Goal: Task Accomplishment & Management: Use online tool/utility

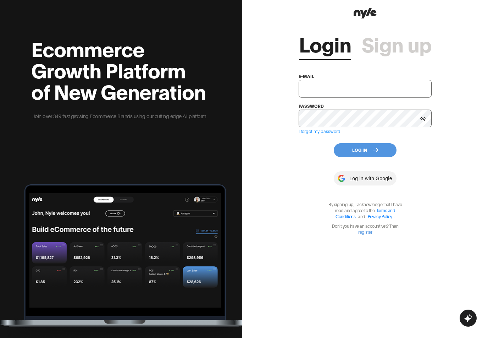
type input "[EMAIL_ADDRESS][PERSON_NAME]"
click at [360, 149] on button "Log In" at bounding box center [365, 150] width 63 height 14
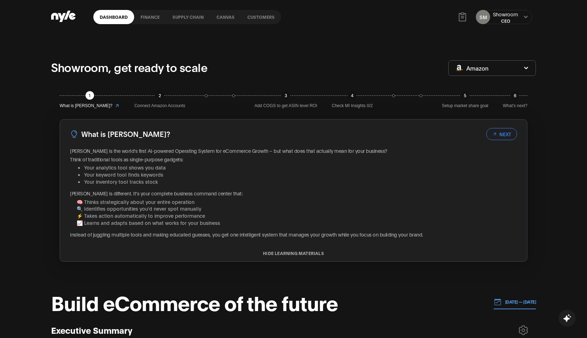
click at [256, 17] on link "Customers" at bounding box center [261, 17] width 40 height 14
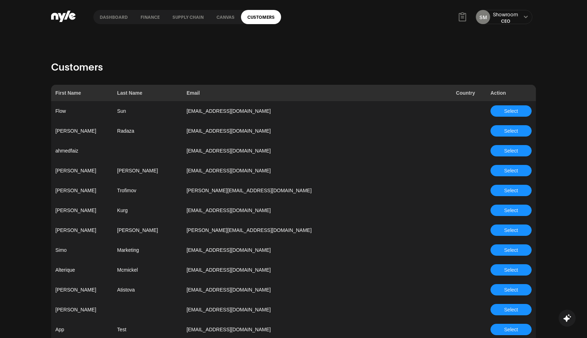
click at [219, 15] on link "Canvas" at bounding box center [225, 17] width 31 height 14
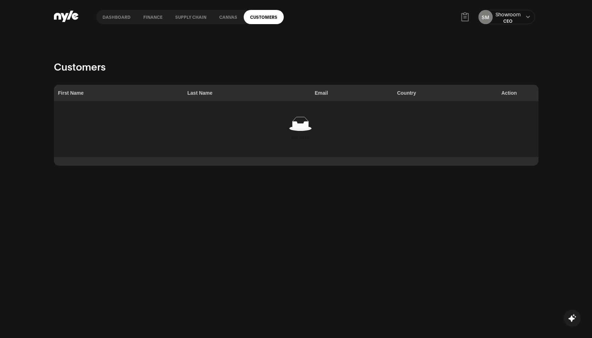
click at [269, 9] on div "Dashboard finance Supply chain Canvas Customers SM Showroom CEO" at bounding box center [296, 17] width 485 height 34
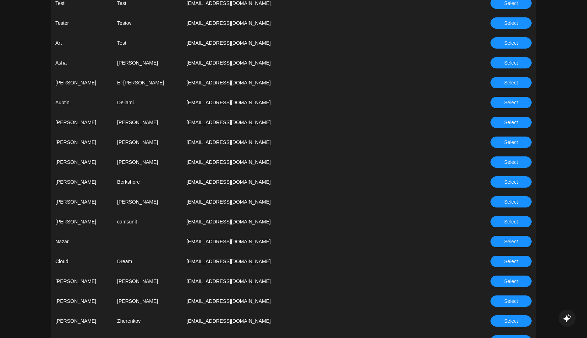
scroll to position [603, 0]
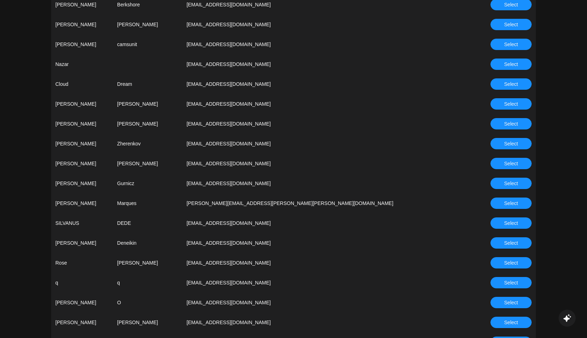
click at [488, 162] on button "Select" at bounding box center [510, 163] width 41 height 11
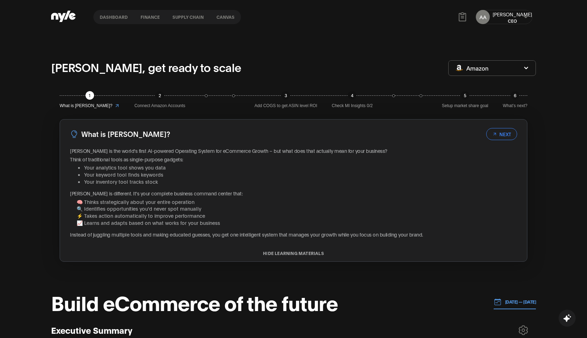
click at [229, 17] on button "Canvas" at bounding box center [225, 17] width 31 height 5
click at [227, 18] on button "Canvas" at bounding box center [225, 17] width 31 height 5
click at [230, 15] on button "Canvas" at bounding box center [225, 17] width 31 height 5
click at [193, 15] on button "Supply chain" at bounding box center [188, 17] width 44 height 5
click at [156, 17] on button "finance" at bounding box center [150, 17] width 32 height 5
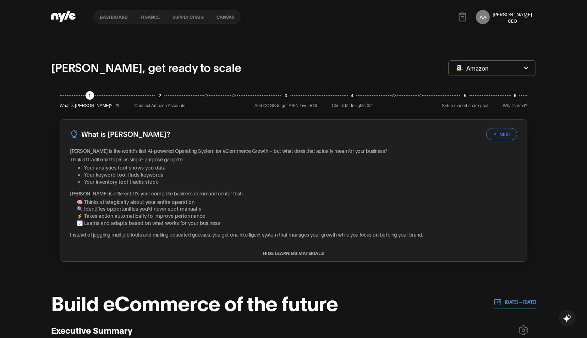
click at [227, 18] on button "Canvas" at bounding box center [225, 17] width 31 height 5
click at [488, 16] on button at bounding box center [525, 17] width 6 height 6
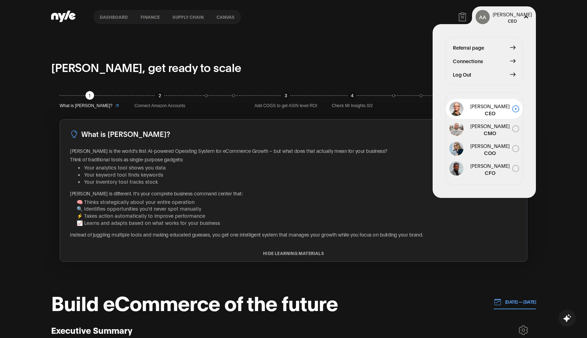
drag, startPoint x: 460, startPoint y: 76, endPoint x: 415, endPoint y: 56, distance: 49.6
click at [460, 76] on span "Log Out" at bounding box center [462, 75] width 18 height 8
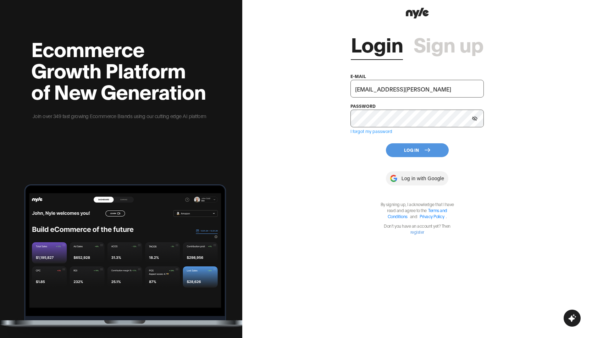
drag, startPoint x: 428, startPoint y: 153, endPoint x: 352, endPoint y: 136, distance: 78.1
click at [428, 153] on button "Log In" at bounding box center [417, 150] width 63 height 14
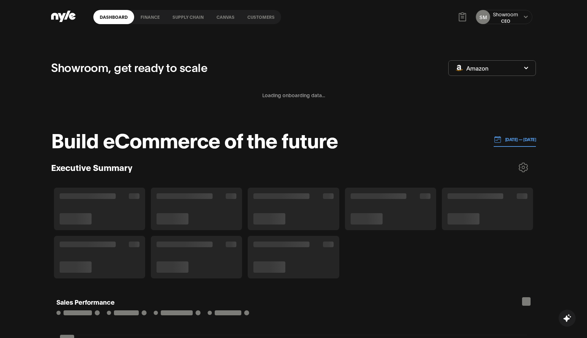
click at [254, 18] on link "Customers" at bounding box center [261, 17] width 40 height 14
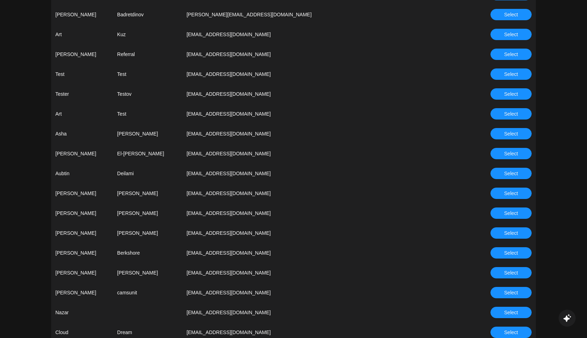
scroll to position [497, 0]
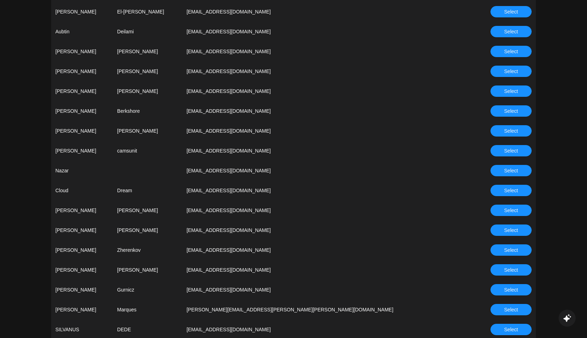
click at [488, 247] on span "Select" at bounding box center [511, 250] width 14 height 8
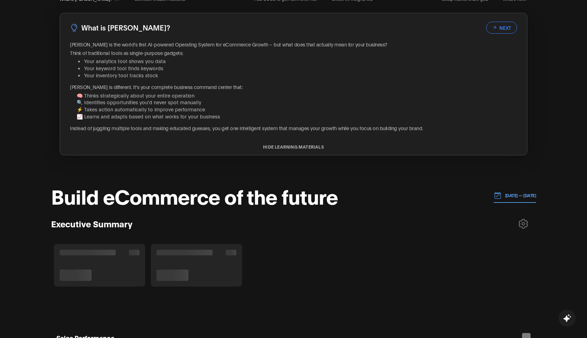
scroll to position [177, 0]
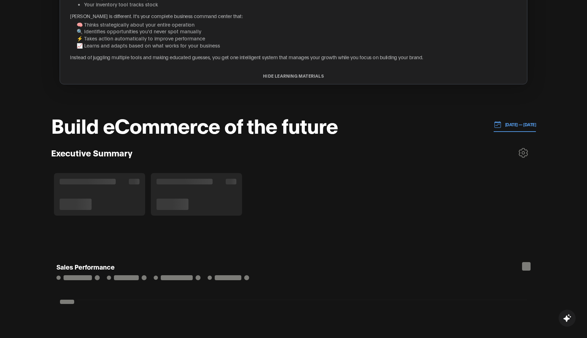
click at [437, 135] on header "Build eCommerce of the future [DATE] — [DATE]" at bounding box center [293, 124] width 485 height 21
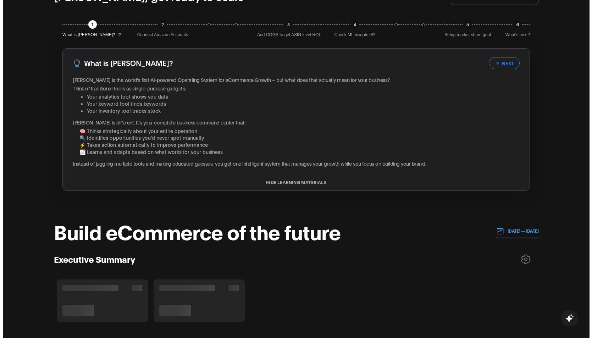
scroll to position [0, 0]
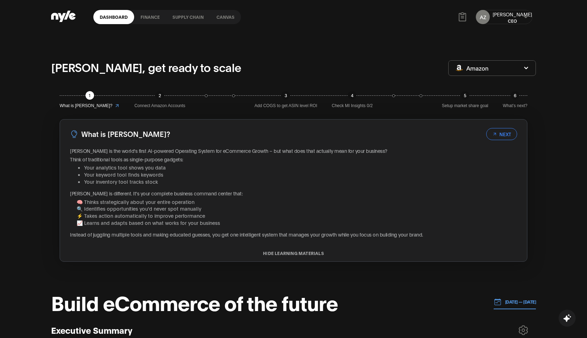
click at [225, 20] on link "Canvas" at bounding box center [225, 17] width 31 height 14
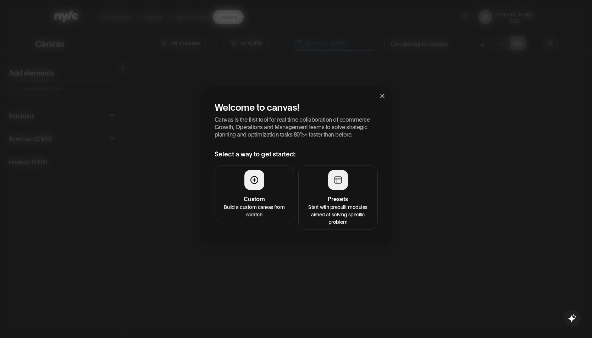
click at [338, 203] on p "Start with prebuilt modules aimed at solving specific problem" at bounding box center [338, 214] width 70 height 22
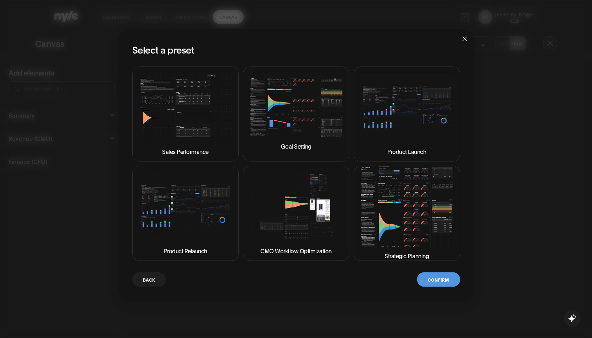
click at [381, 201] on img at bounding box center [407, 206] width 94 height 81
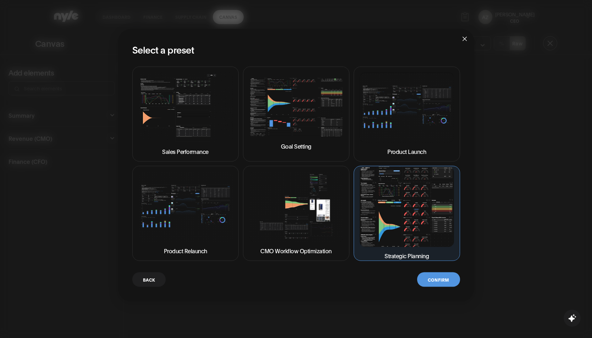
click at [449, 281] on button "Confirm" at bounding box center [438, 279] width 43 height 15
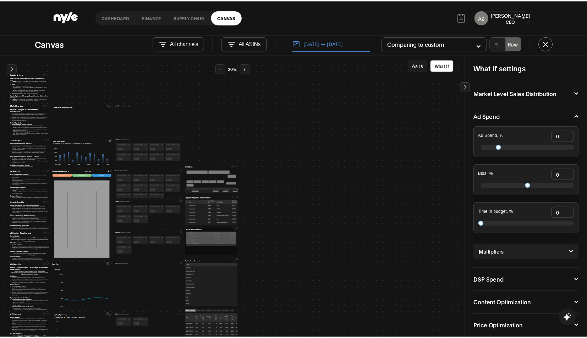
scroll to position [35, 0]
